Goal: Contribute content

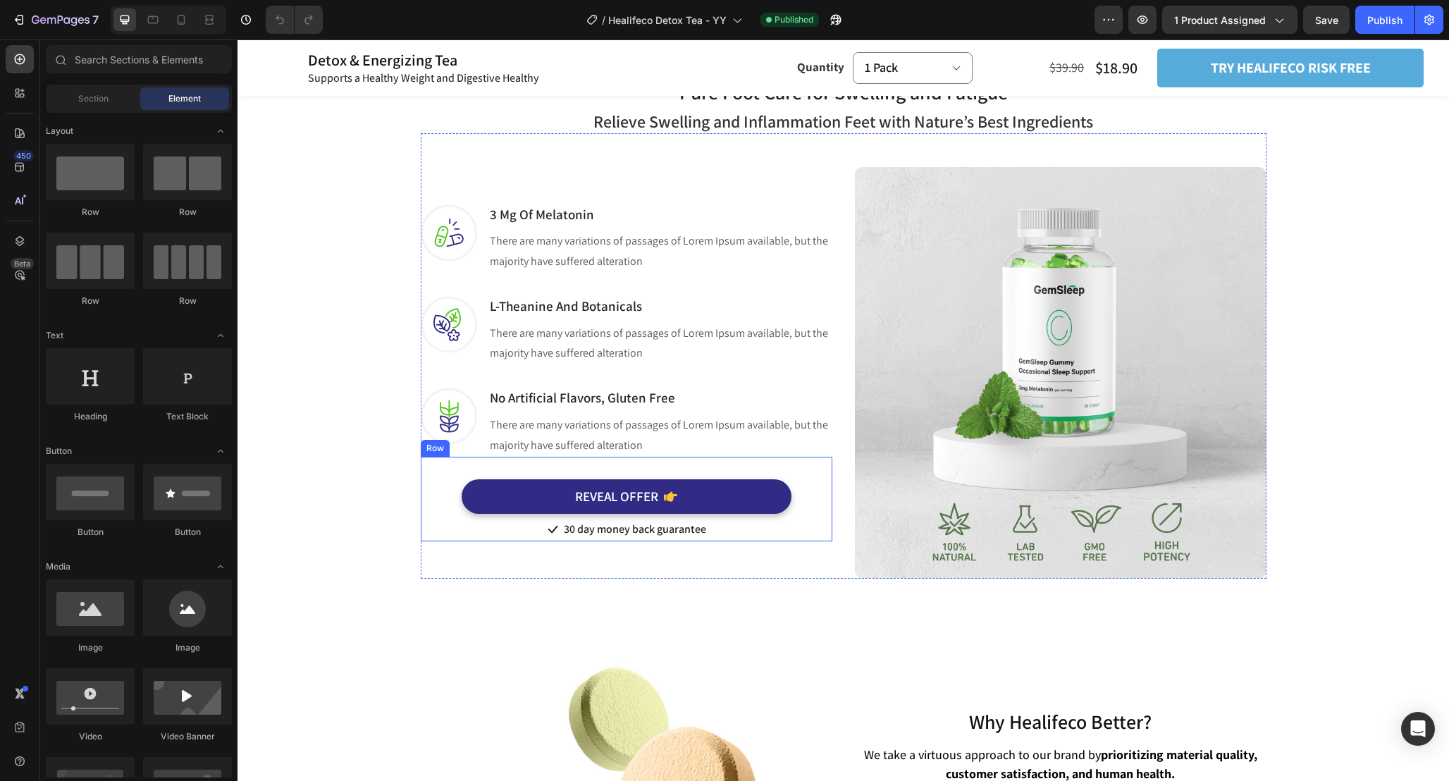
scroll to position [2068, 0]
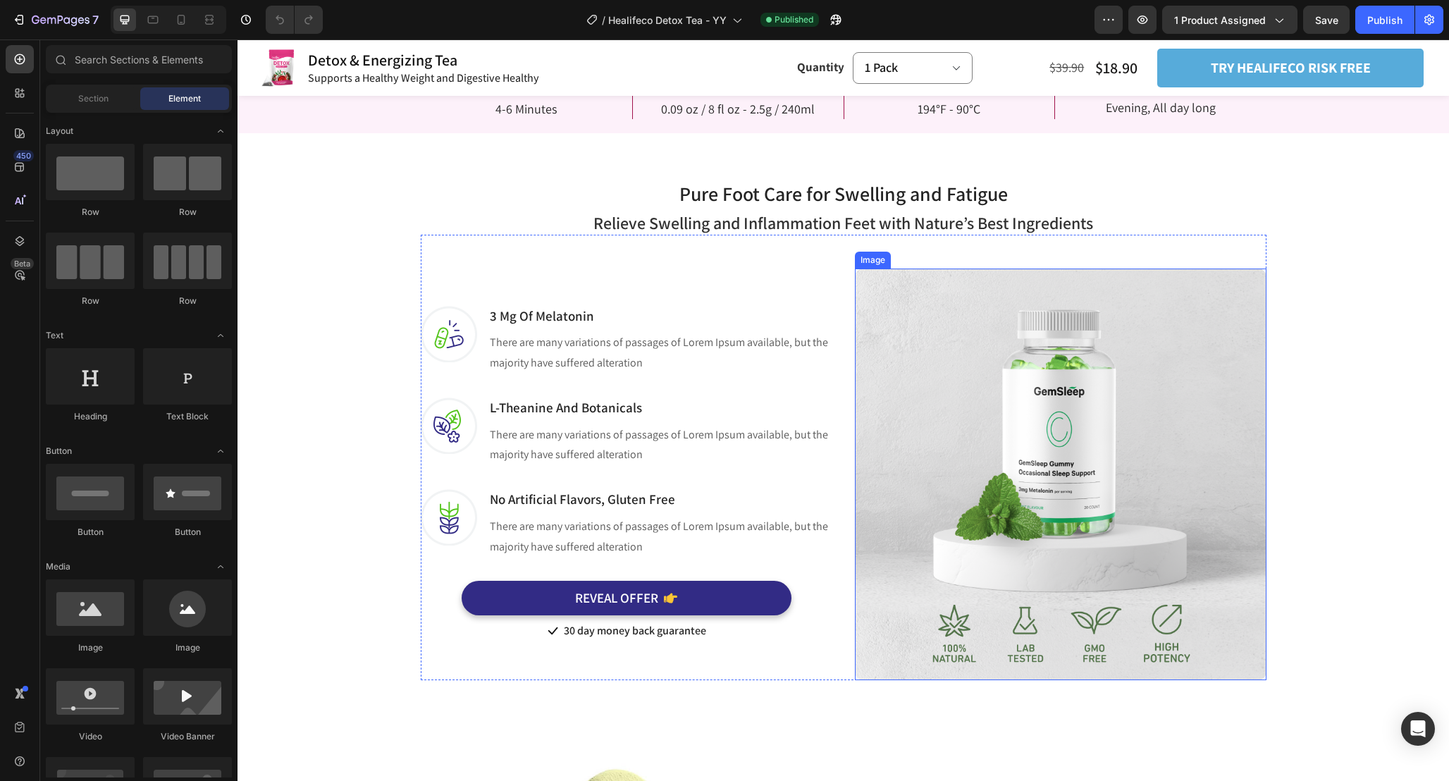
click at [1061, 386] on img at bounding box center [1060, 473] width 411 height 411
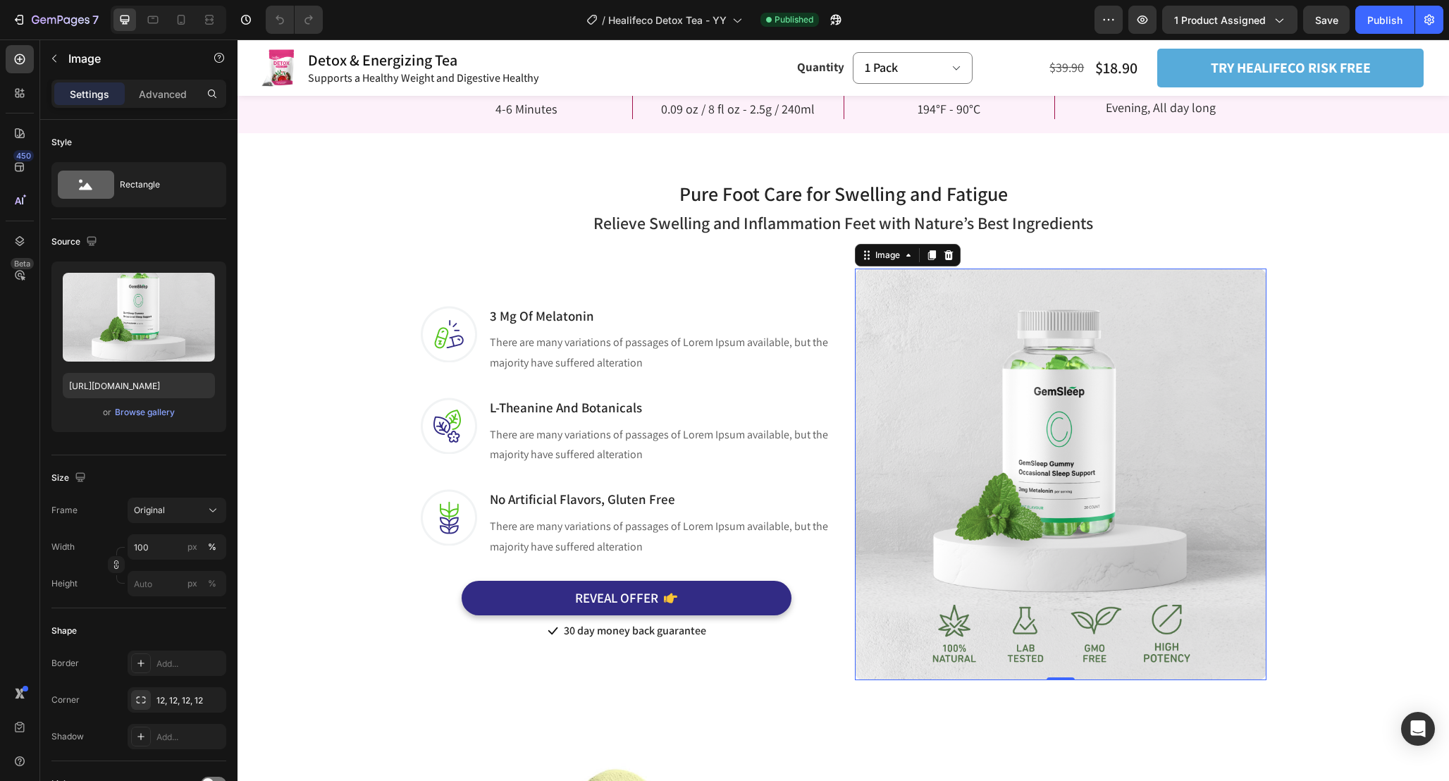
click at [1064, 466] on img at bounding box center [1060, 473] width 411 height 411
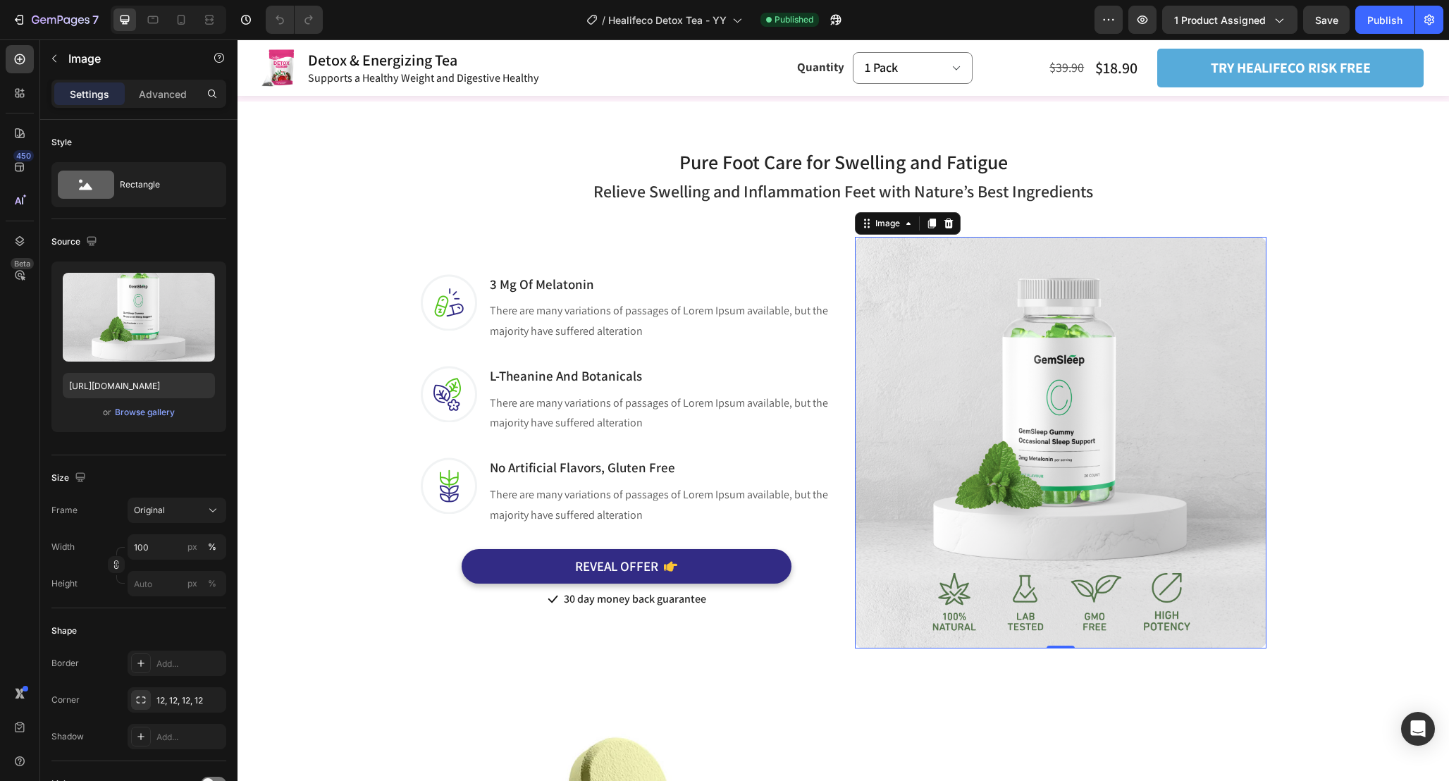
scroll to position [2097, 0]
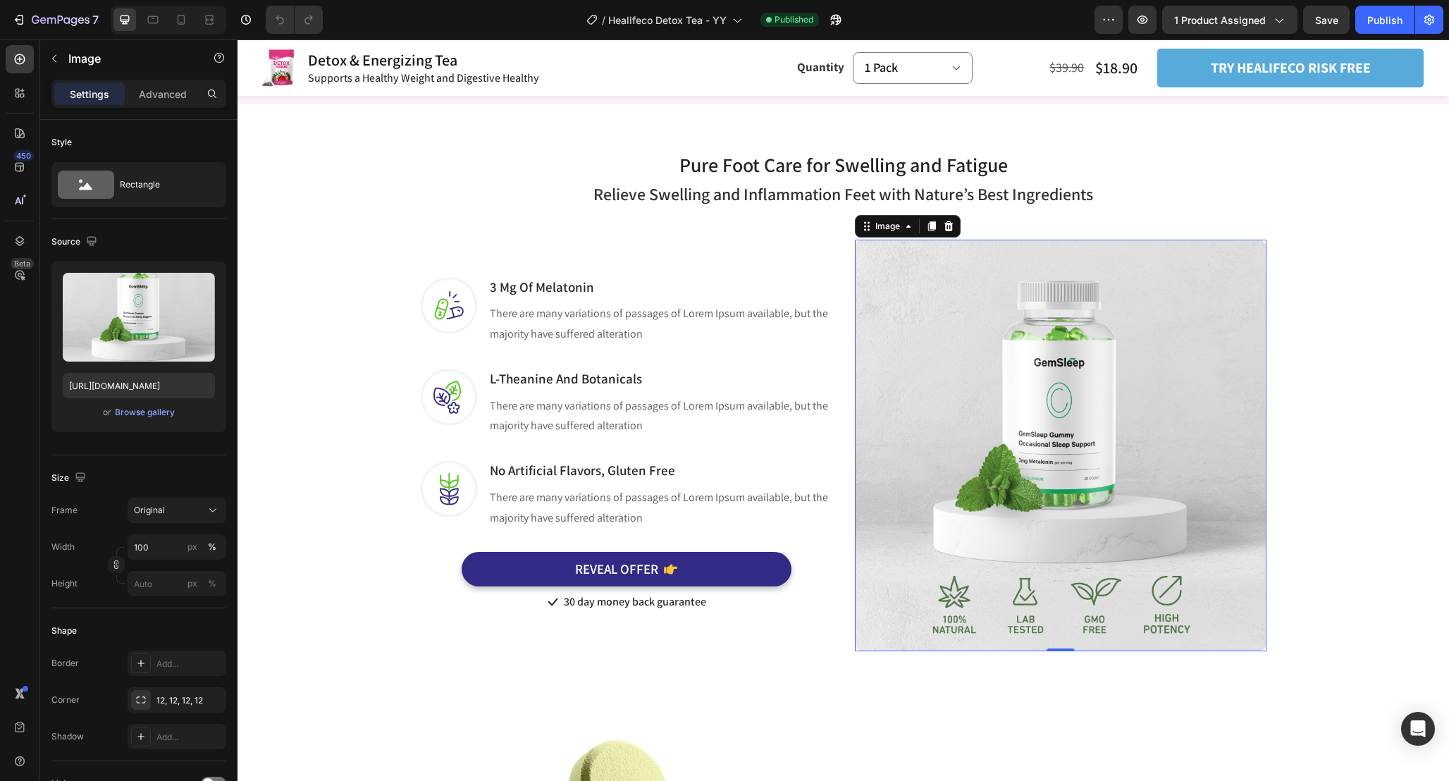
click at [1062, 473] on img at bounding box center [1060, 445] width 411 height 411
click at [1055, 457] on img at bounding box center [1060, 445] width 411 height 411
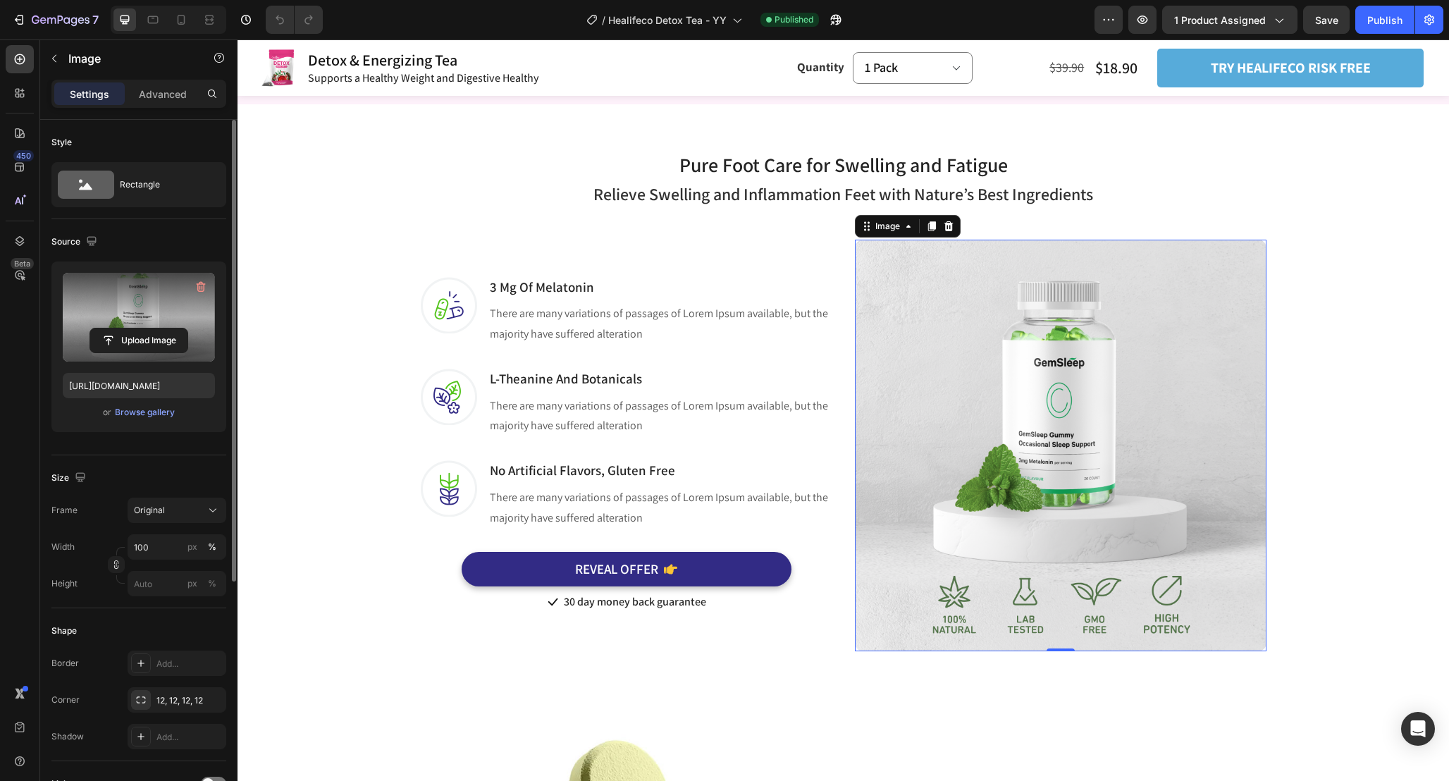
click at [130, 307] on label at bounding box center [139, 317] width 152 height 89
click at [130, 328] on input "file" at bounding box center [138, 340] width 97 height 24
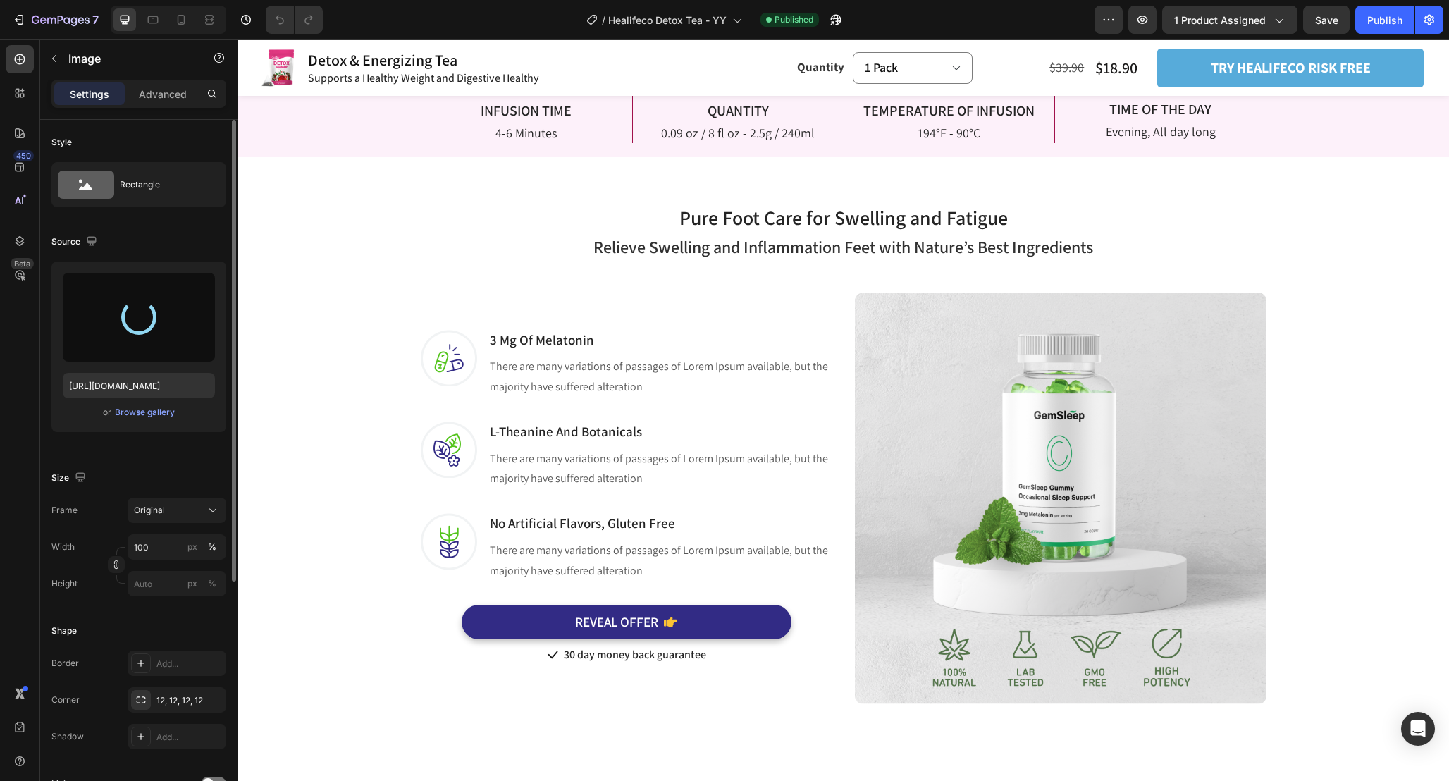
scroll to position [2107, 0]
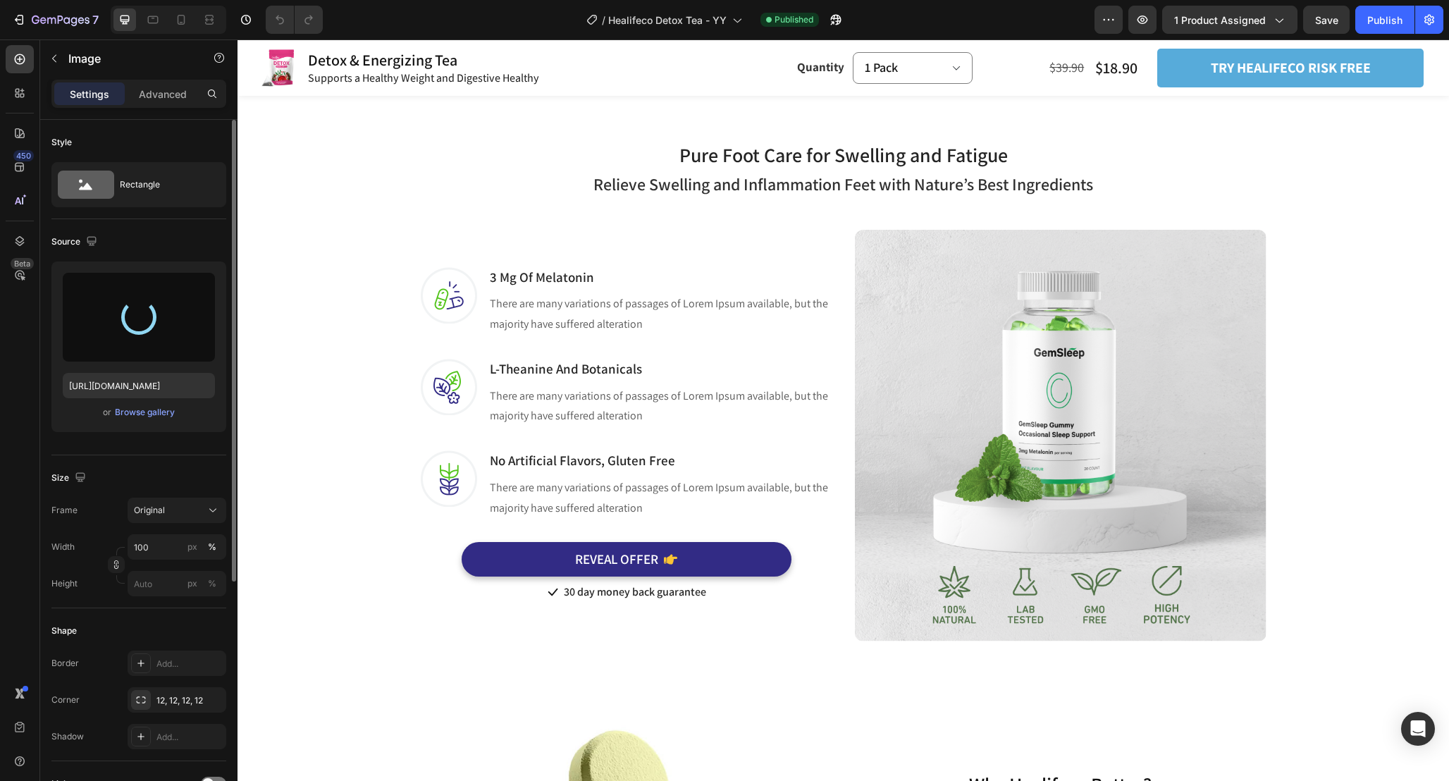
type input "[URL][DOMAIN_NAME]"
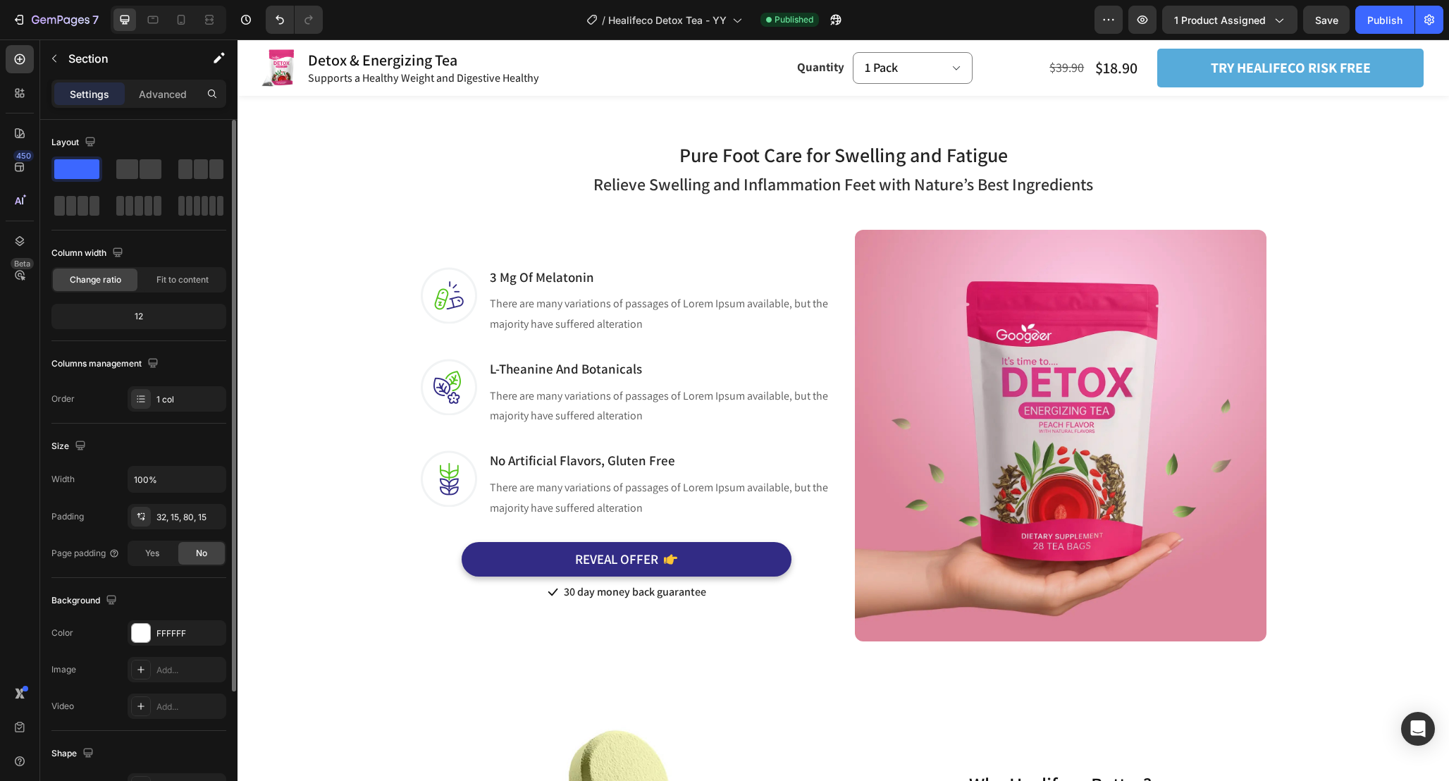
click at [1291, 412] on div "Pure Foot Care for Swelling and Fatigue Heading Row Relieve Swelling and Inflam…" at bounding box center [843, 379] width 1190 height 524
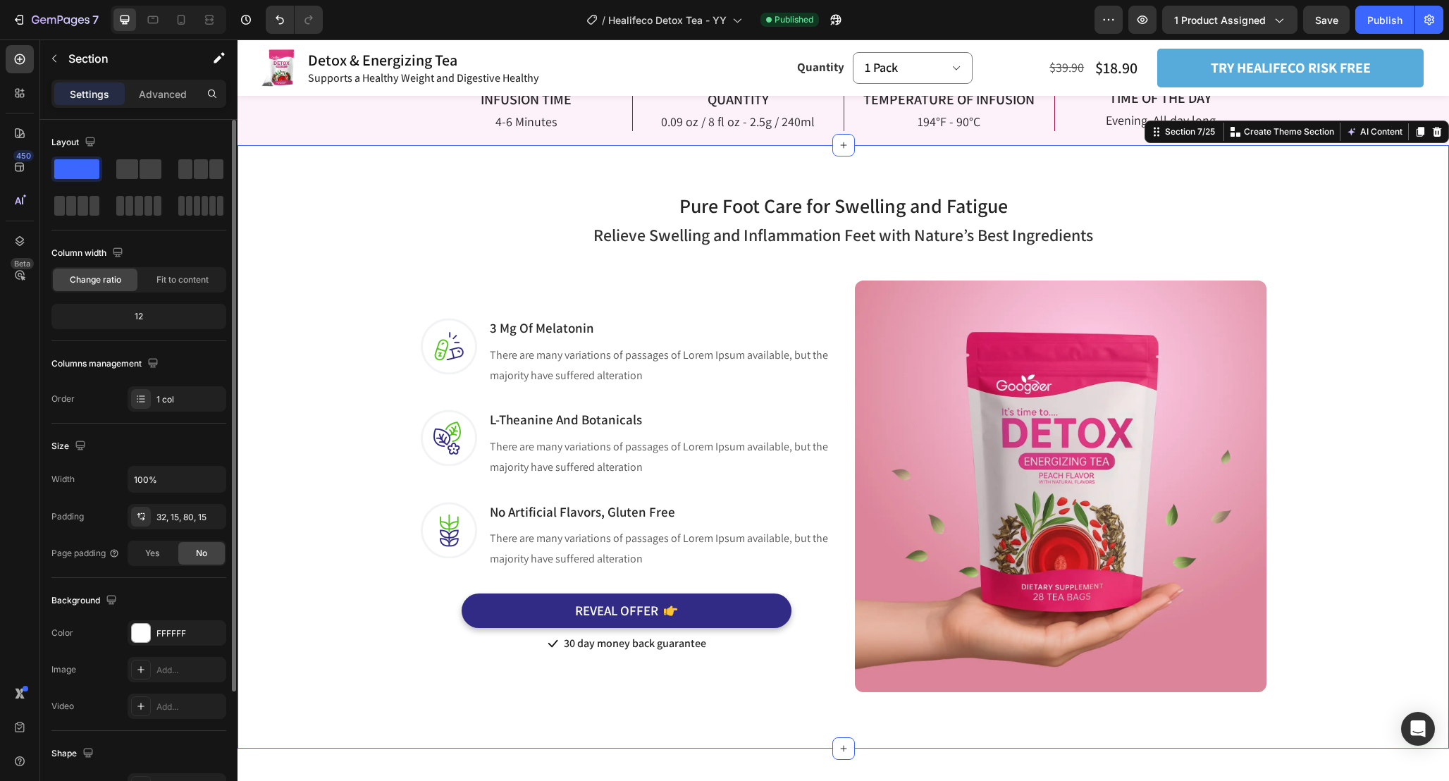
scroll to position [2060, 0]
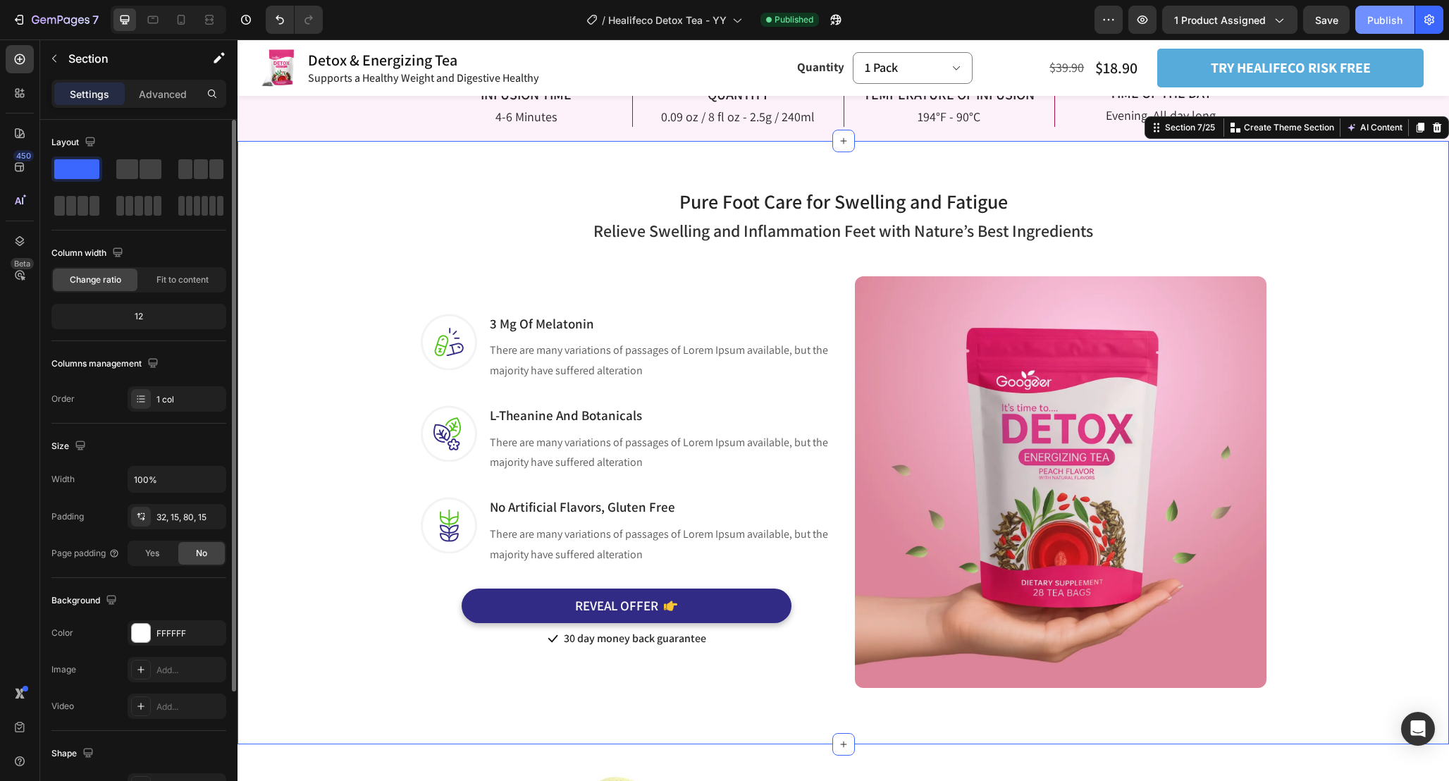
click at [1377, 17] on div "Publish" at bounding box center [1384, 20] width 35 height 15
